Goal: Task Accomplishment & Management: Use online tool/utility

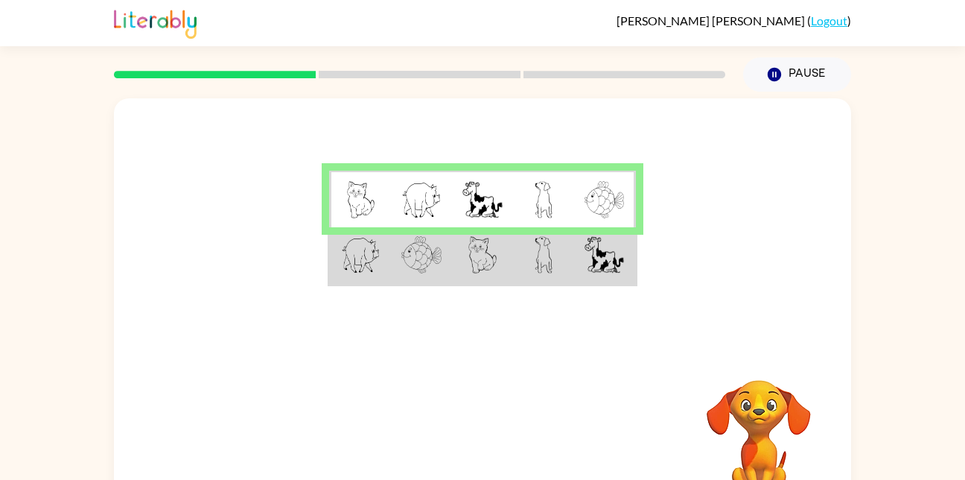
click at [556, 271] on td at bounding box center [543, 255] width 61 height 57
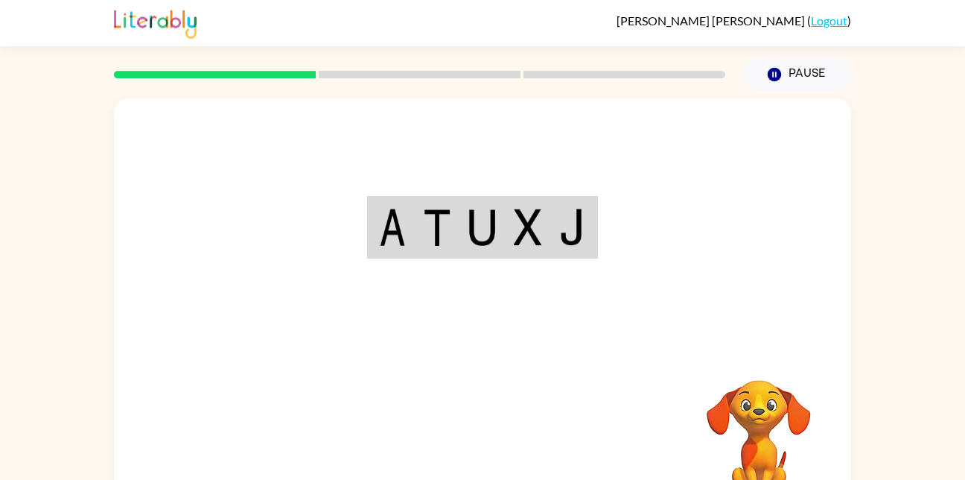
click at [483, 439] on div "Your browser must support playing .mp4 files to use Literably. Please try using…" at bounding box center [482, 310] width 737 height 425
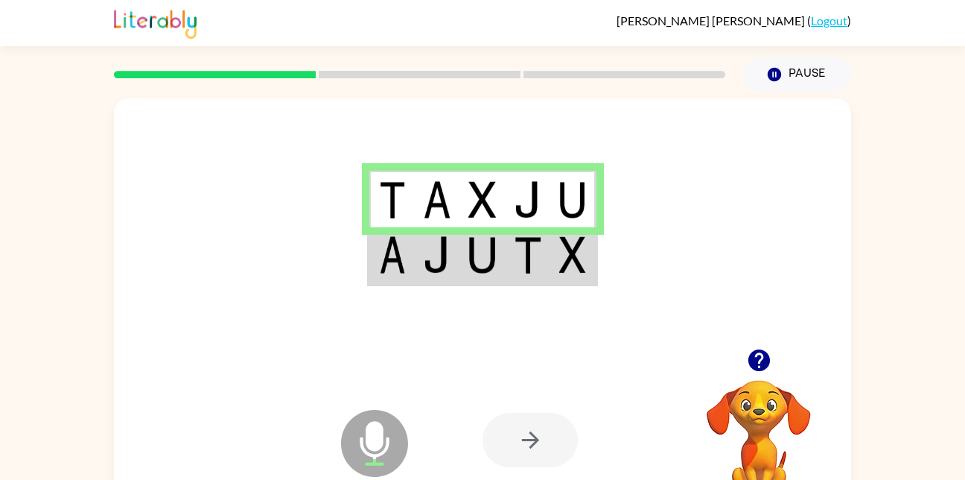
click at [527, 428] on div at bounding box center [530, 440] width 95 height 54
click at [533, 435] on div at bounding box center [530, 440] width 95 height 54
click at [460, 255] on td at bounding box center [482, 255] width 45 height 57
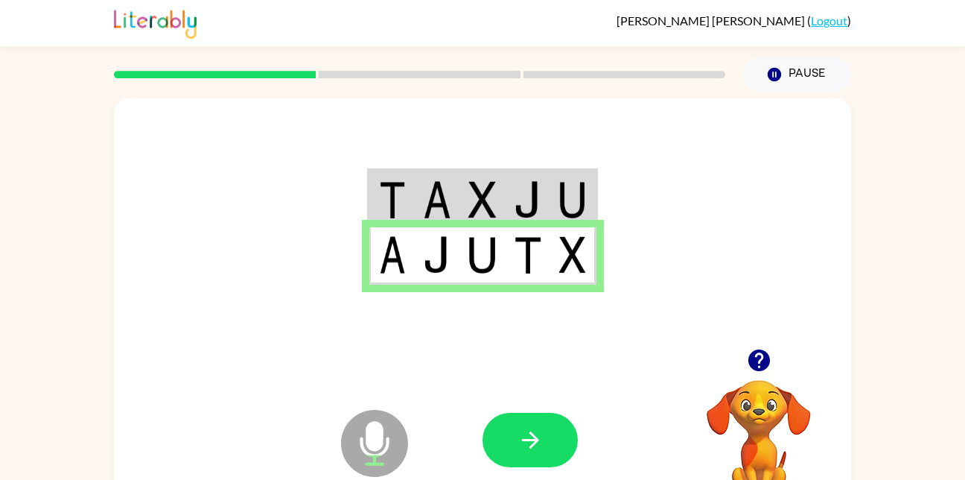
click at [664, 451] on div at bounding box center [593, 440] width 220 height 168
click at [561, 434] on button "button" at bounding box center [530, 440] width 95 height 54
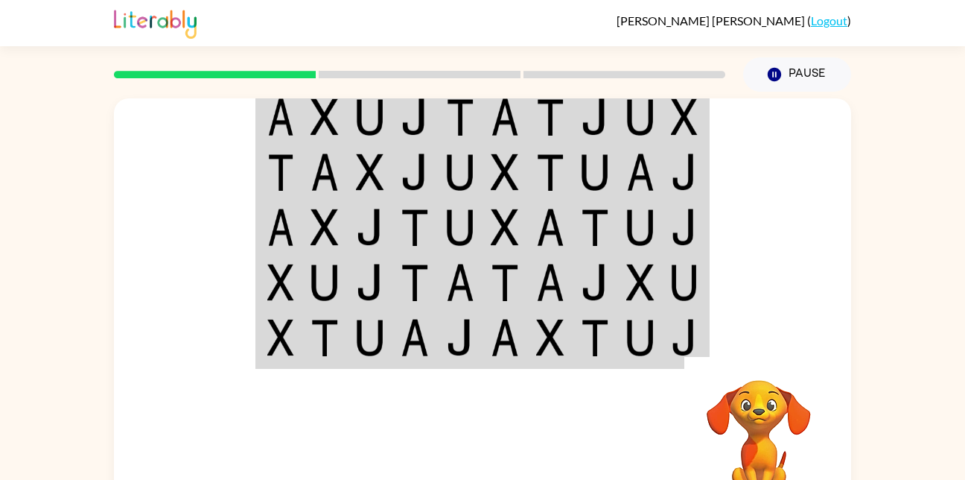
drag, startPoint x: 772, startPoint y: 117, endPoint x: 792, endPoint y: 159, distance: 46.7
click at [792, 159] on div at bounding box center [482, 223] width 737 height 250
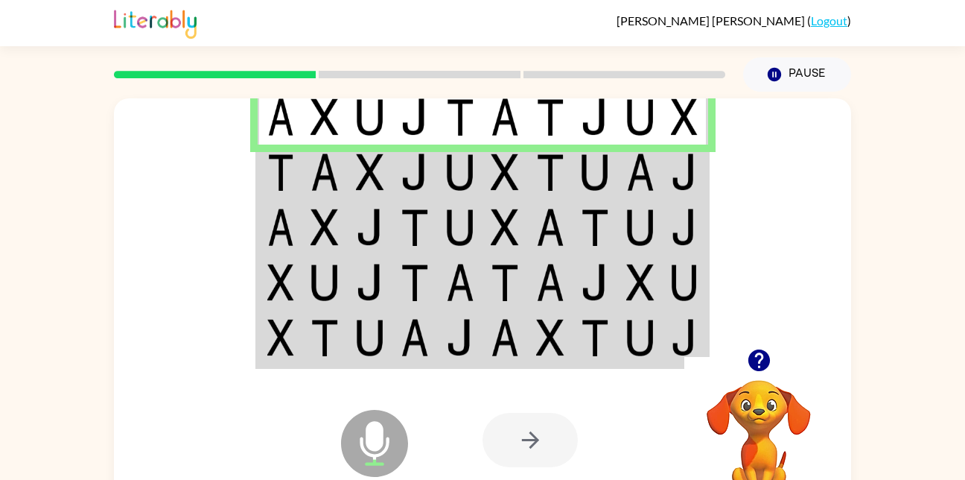
click at [332, 156] on img at bounding box center [325, 171] width 28 height 37
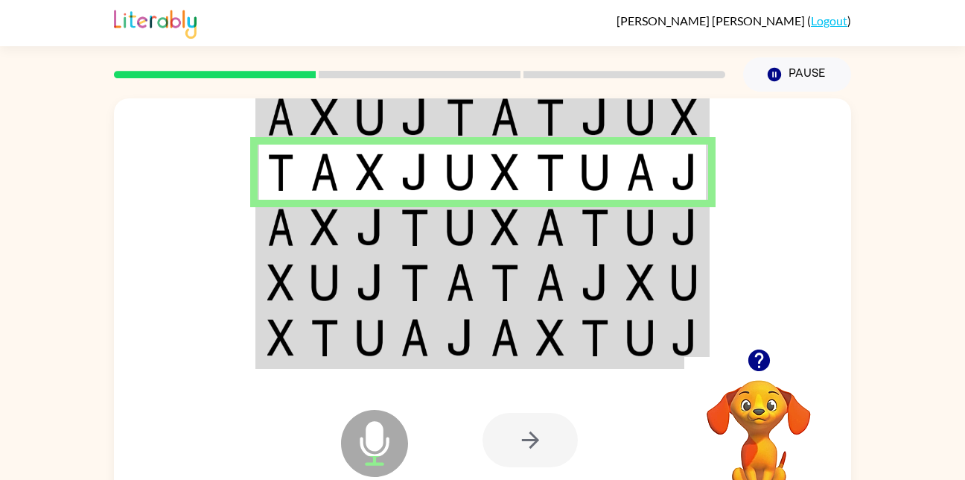
click at [350, 223] on td at bounding box center [370, 227] width 45 height 55
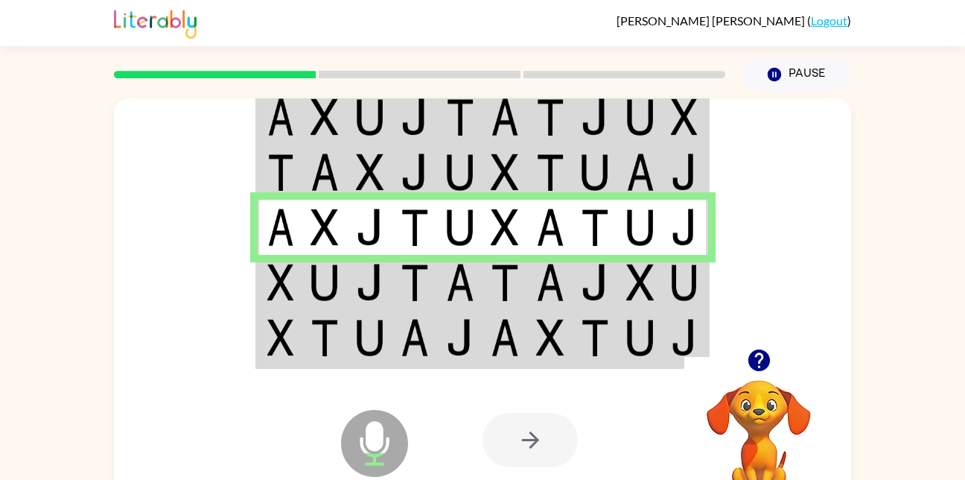
click at [283, 288] on img at bounding box center [280, 282] width 27 height 37
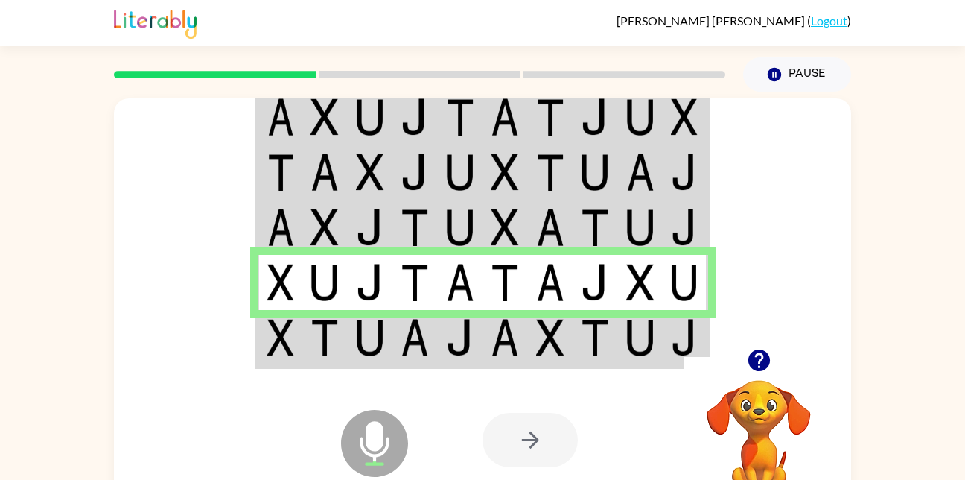
click at [283, 288] on img at bounding box center [280, 282] width 27 height 37
click at [416, 347] on img at bounding box center [415, 337] width 28 height 37
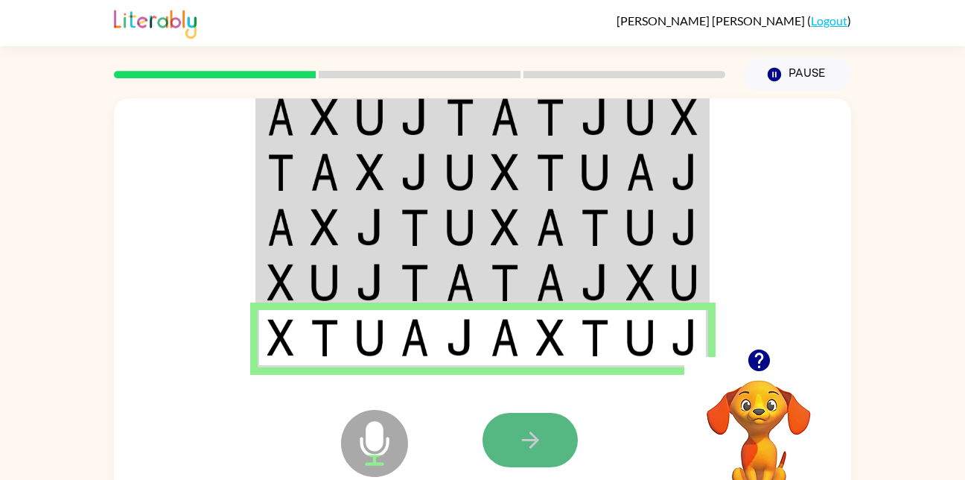
click at [525, 418] on button "button" at bounding box center [530, 440] width 95 height 54
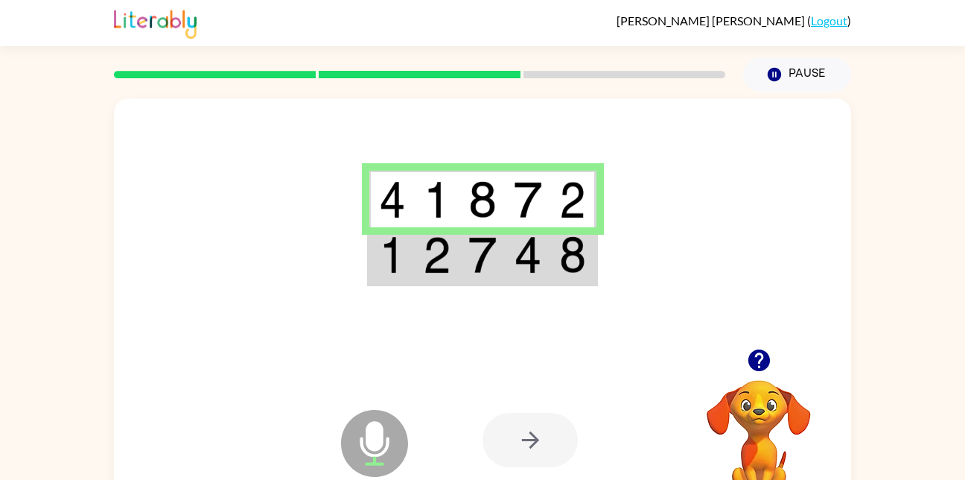
click at [401, 220] on td at bounding box center [391, 199] width 45 height 57
drag, startPoint x: 422, startPoint y: 244, endPoint x: 409, endPoint y: 242, distance: 12.8
click at [409, 242] on td at bounding box center [391, 255] width 45 height 57
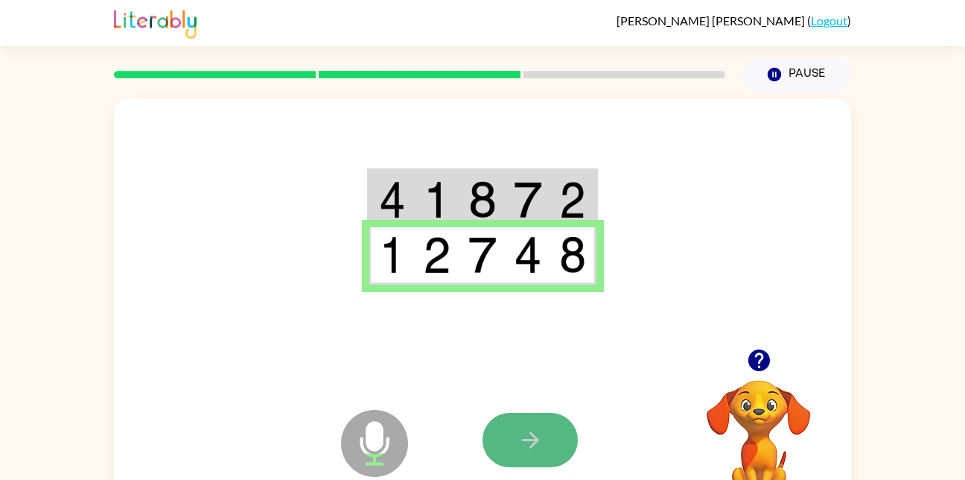
click at [532, 452] on icon "button" at bounding box center [531, 440] width 26 height 26
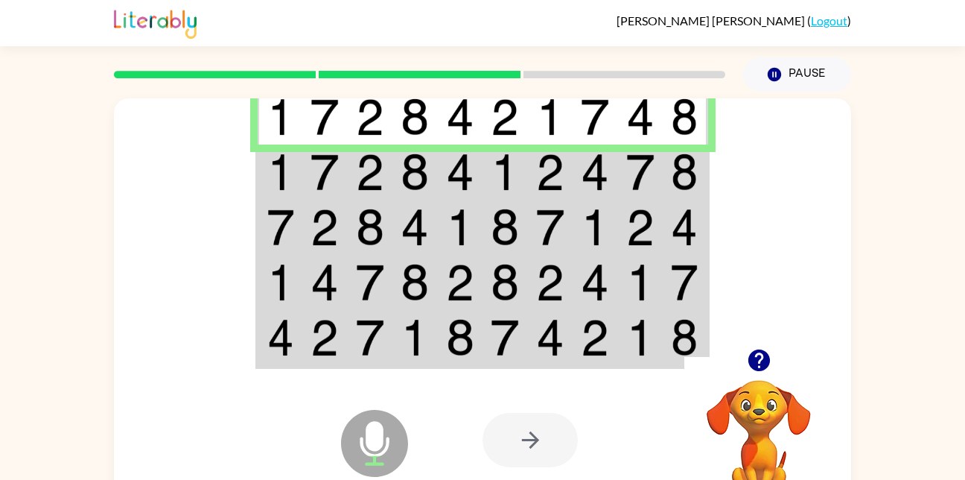
click at [285, 174] on img at bounding box center [280, 171] width 27 height 37
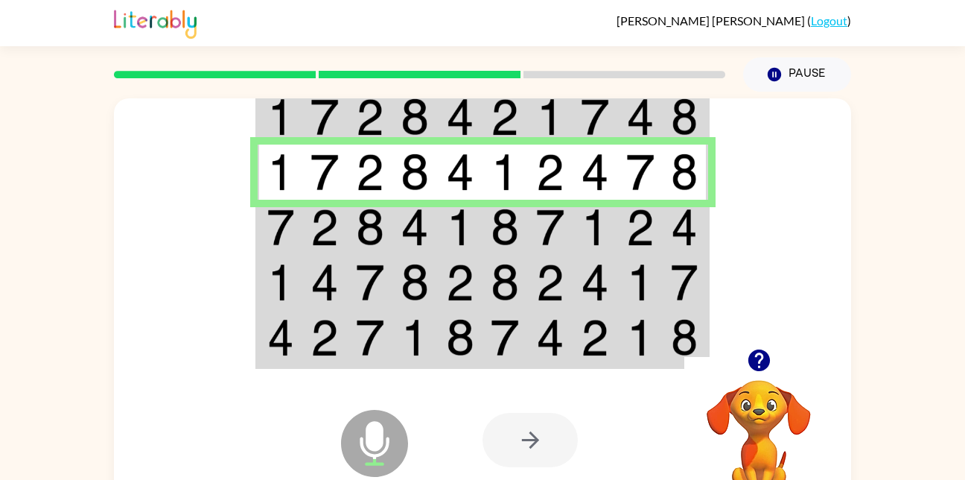
click at [341, 225] on td at bounding box center [324, 227] width 45 height 55
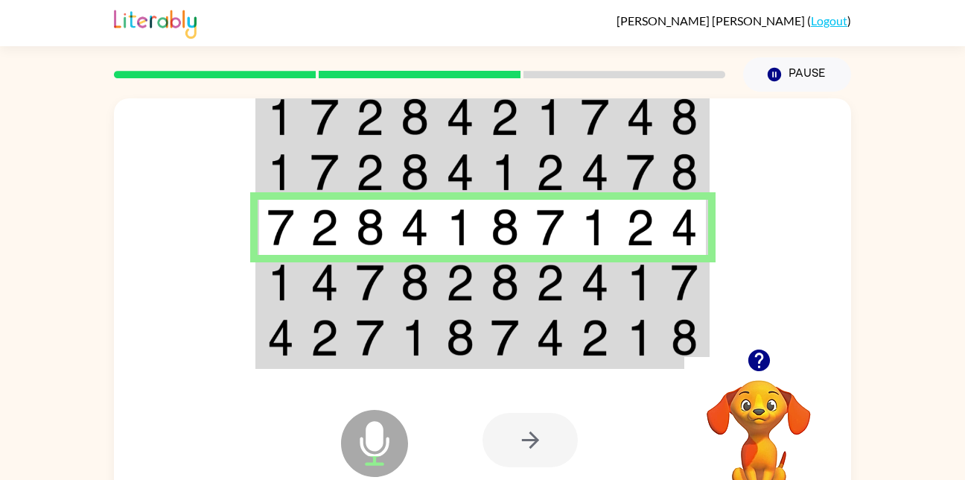
click at [366, 282] on img at bounding box center [370, 282] width 28 height 37
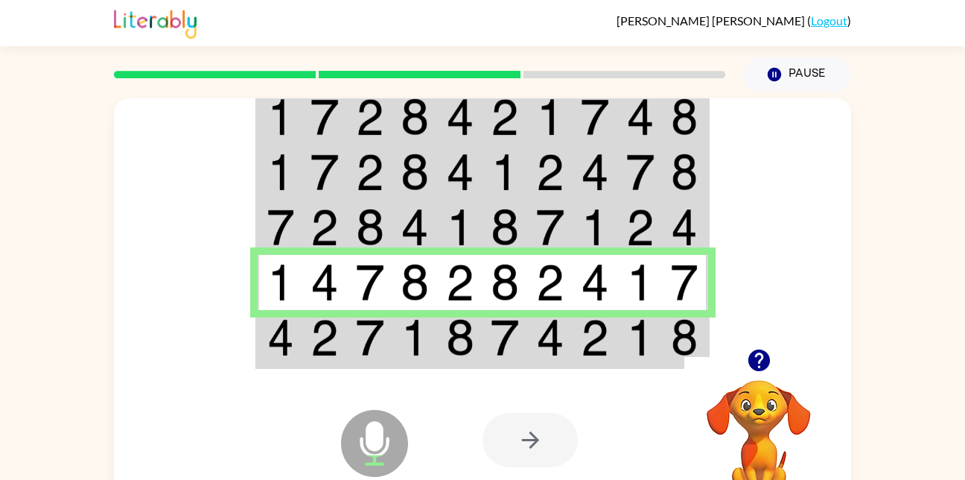
click at [389, 342] on td at bounding box center [370, 338] width 45 height 57
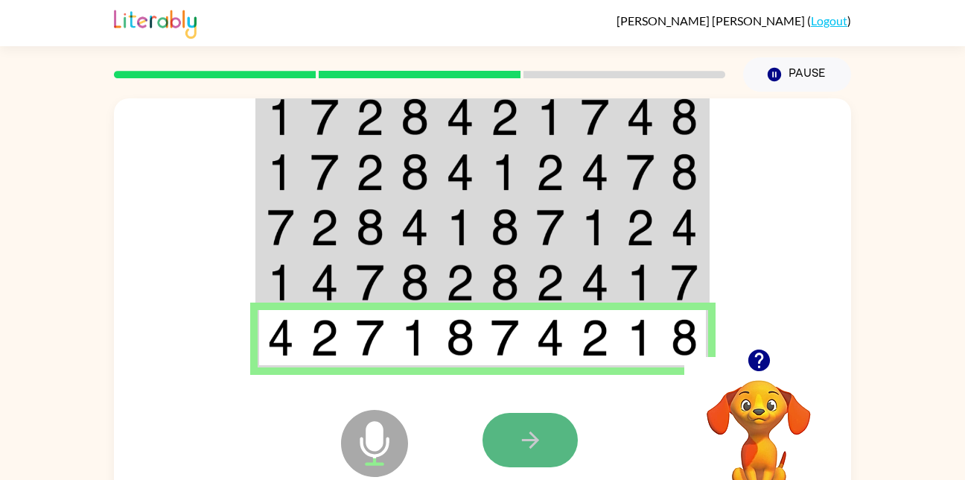
click at [519, 431] on icon "button" at bounding box center [531, 440] width 26 height 26
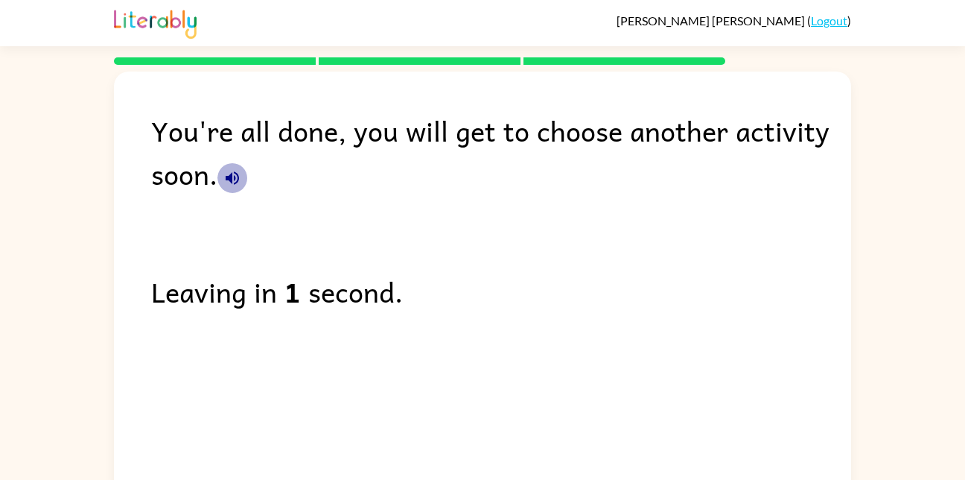
click at [231, 174] on icon "button" at bounding box center [232, 177] width 13 height 13
